Goal: Task Accomplishment & Management: Manage account settings

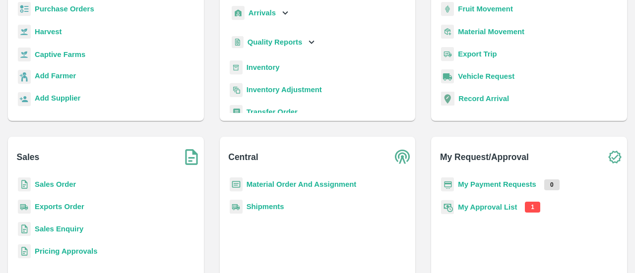
scroll to position [131, 0]
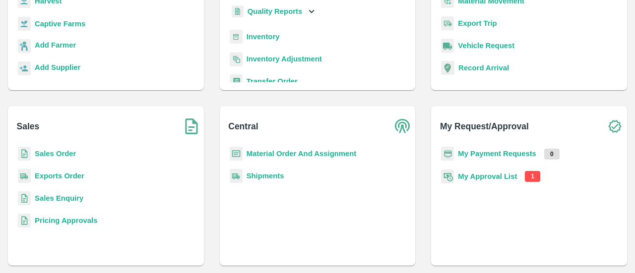
click at [506, 175] on b "My Approval List" at bounding box center [487, 177] width 59 height 8
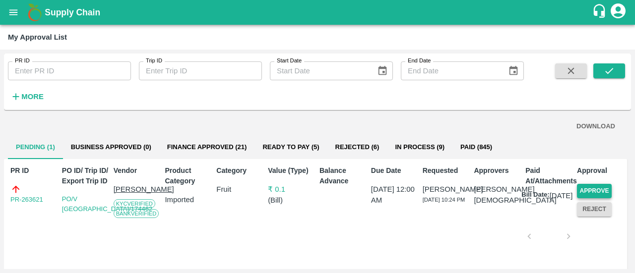
click at [580, 194] on button "Approve" at bounding box center [594, 191] width 35 height 14
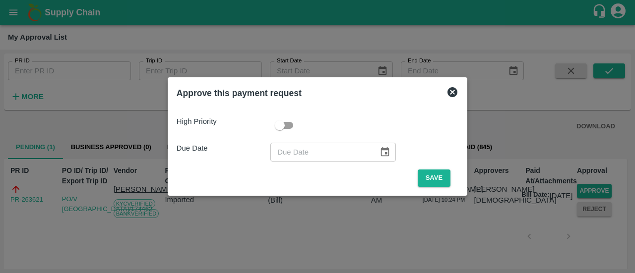
click at [289, 126] on input "checkbox" at bounding box center [280, 125] width 57 height 19
checkbox input "true"
click at [385, 154] on icon "Choose date" at bounding box center [385, 151] width 8 height 9
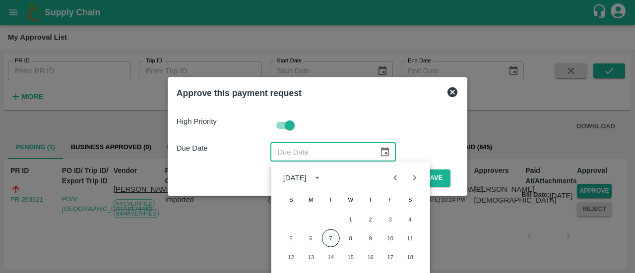
click at [332, 244] on button "7" at bounding box center [331, 239] width 18 height 18
type input "[DATE]"
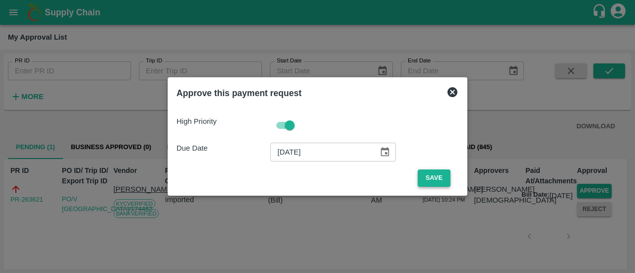
click at [436, 179] on button "Save" at bounding box center [434, 178] width 33 height 17
